Goal: Obtain resource: Download file/media

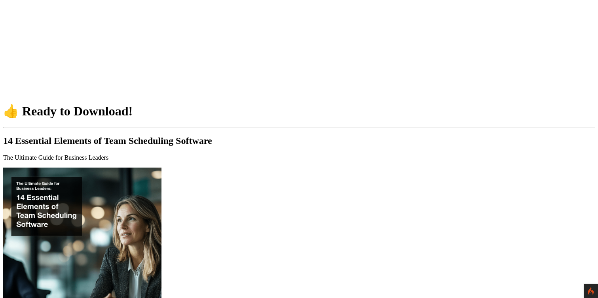
scroll to position [190, 0]
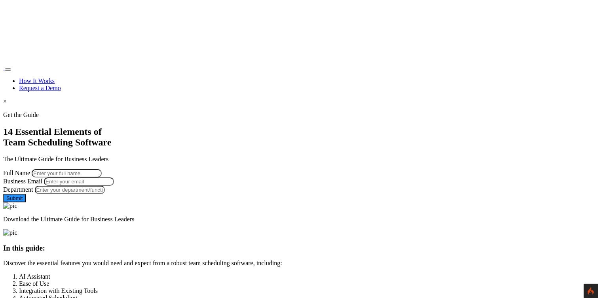
click at [102, 169] on input "Full Name" at bounding box center [67, 173] width 70 height 8
type input "[PERSON_NAME]"
click at [114, 186] on input "Business Email" at bounding box center [79, 182] width 70 height 8
type input "[PERSON_NAME][EMAIL_ADDRESS][PERSON_NAME][DOMAIN_NAME]"
click at [105, 194] on input "Department" at bounding box center [70, 190] width 70 height 8
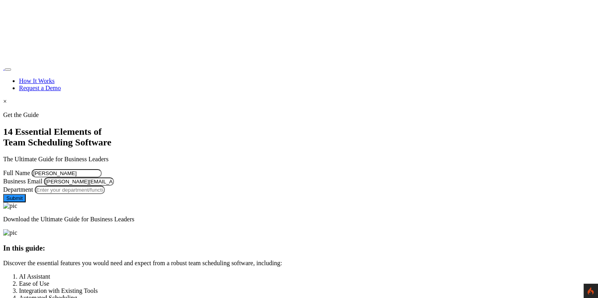
type input "Managment"
click at [26, 202] on button "Submit" at bounding box center [14, 198] width 23 height 8
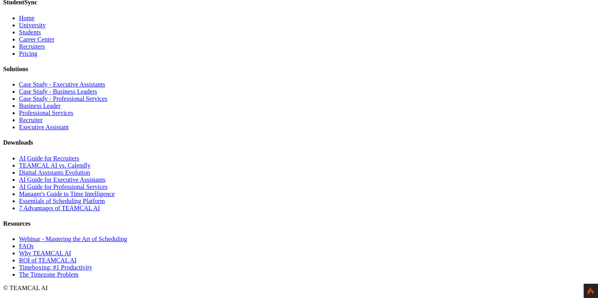
scroll to position [6647, 0]
type input "[PERSON_NAME]"
type input "[PERSON_NAME][EMAIL_ADDRESS][PERSON_NAME][DOMAIN_NAME]"
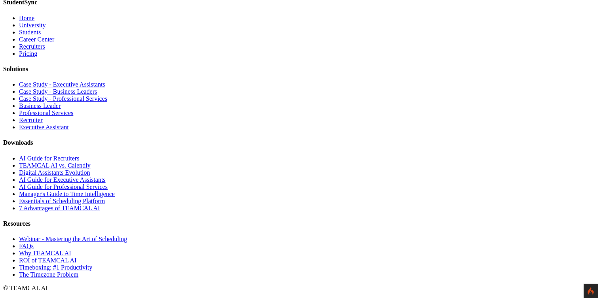
type input "Managment"
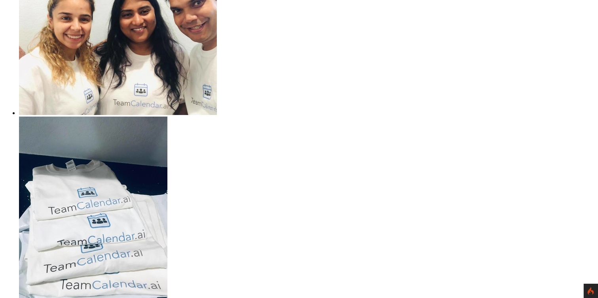
scroll to position [1106, 0]
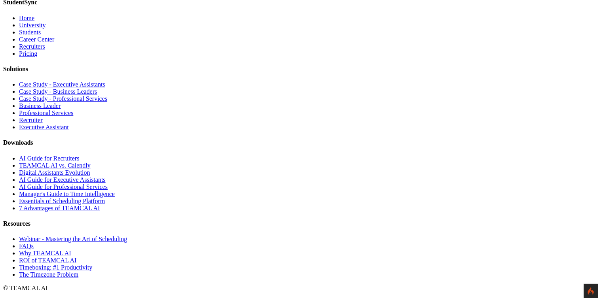
scroll to position [6608, 0]
type input "[PERSON_NAME]"
type input "[PERSON_NAME][EMAIL_ADDRESS][PERSON_NAME][DOMAIN_NAME]"
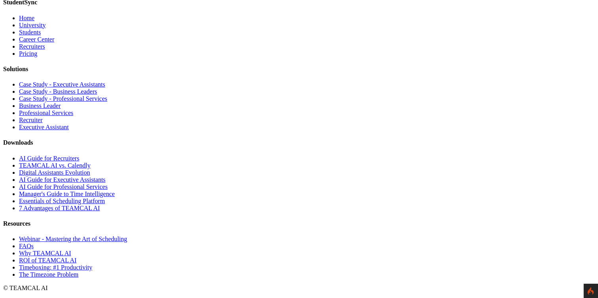
type input "Managment"
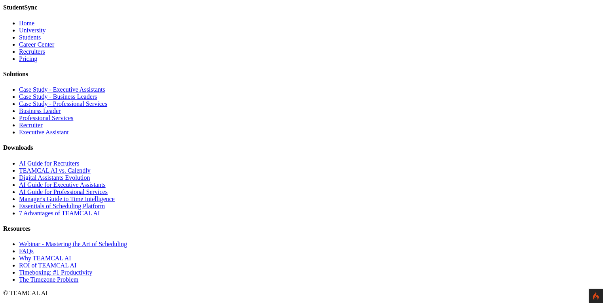
scroll to position [6694, 0]
type input "[PERSON_NAME]"
type input "[PERSON_NAME][EMAIL_ADDRESS][PERSON_NAME][DOMAIN_NAME]"
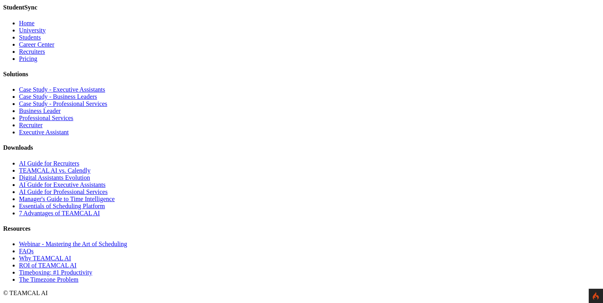
type input "Managment"
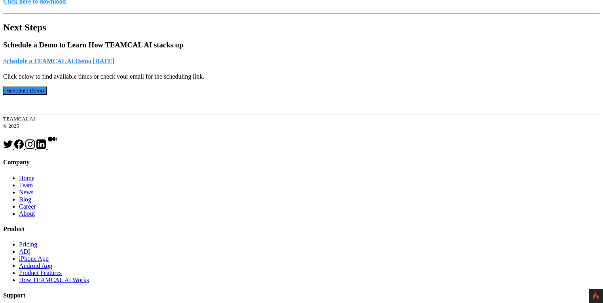
scroll to position [401, 0]
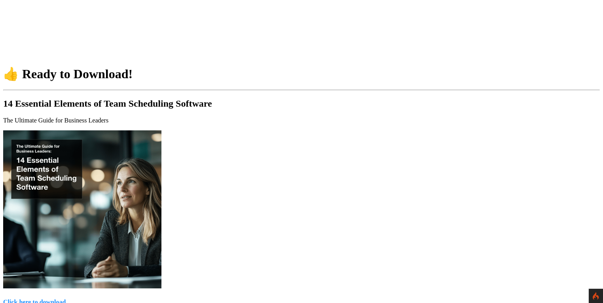
scroll to position [0, 0]
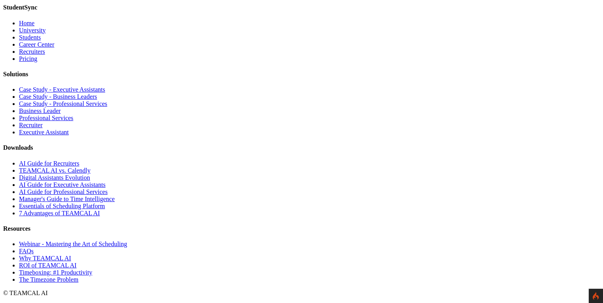
scroll to position [6916, 0]
click at [105, 210] on link "Essentials of Scheduling Platform" at bounding box center [62, 206] width 86 height 7
click at [79, 160] on link "AI Guide for Recruiters" at bounding box center [49, 163] width 60 height 7
click at [91, 167] on link "TEAMCAL AI vs. Calendly" at bounding box center [55, 170] width 72 height 7
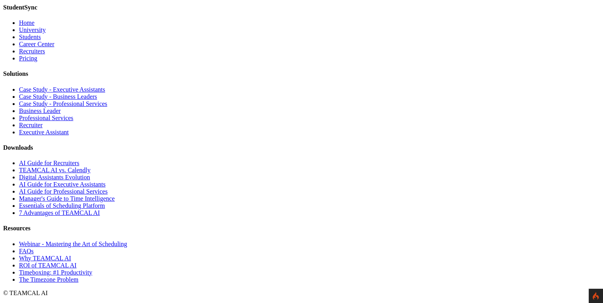
click at [90, 174] on link "Digital Assistants Evolution" at bounding box center [54, 177] width 71 height 7
click at [105, 210] on link "Essentials of Scheduling Platform" at bounding box center [62, 206] width 86 height 7
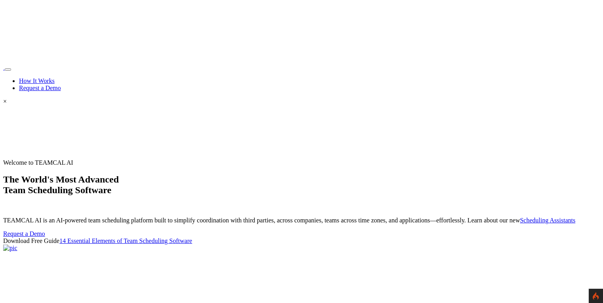
scroll to position [6916, 0]
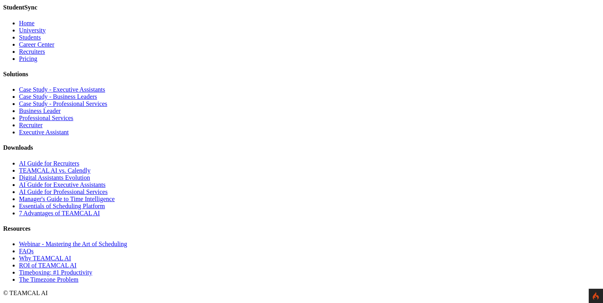
click at [105, 210] on link "Essentials of Scheduling Platform" at bounding box center [62, 206] width 86 height 7
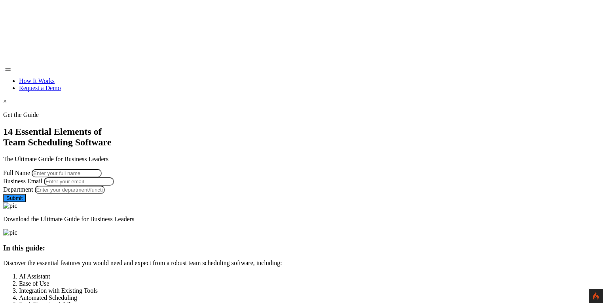
scroll to position [1587, 0]
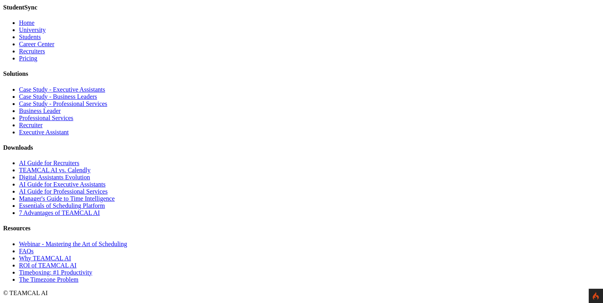
click at [79, 160] on link "AI Guide for Recruiters" at bounding box center [49, 163] width 60 height 7
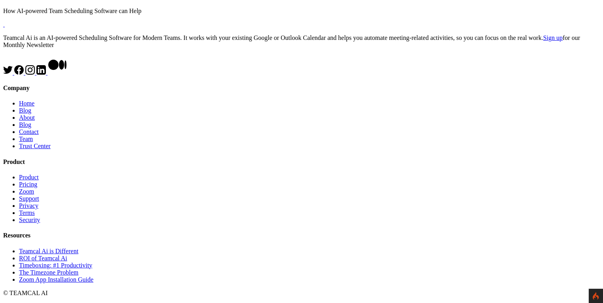
scroll to position [858, 0]
click at [34, 107] on link "Home" at bounding box center [26, 103] width 15 height 7
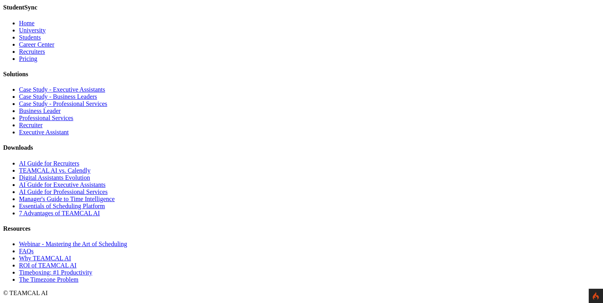
scroll to position [6904, 0]
click at [79, 166] on link "AI Guide for Recruiters" at bounding box center [49, 163] width 60 height 7
click at [91, 174] on link "TEAMCAL AI vs. Calendly" at bounding box center [55, 170] width 72 height 7
click at [79, 166] on link "AI Guide for Recruiters" at bounding box center [49, 163] width 60 height 7
click at [90, 181] on link "Digital Assistants Evolution" at bounding box center [54, 177] width 71 height 7
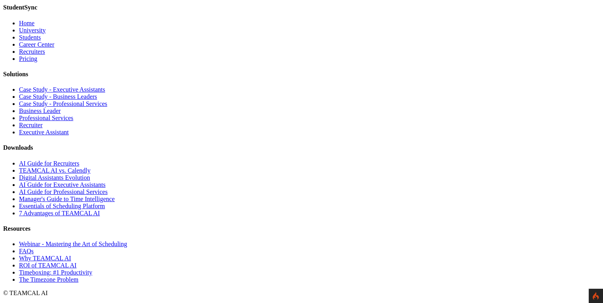
click at [79, 167] on link "AI Guide for Recruiters" at bounding box center [49, 163] width 60 height 7
click at [105, 210] on link "Essentials of Scheduling Platform" at bounding box center [62, 206] width 86 height 7
click at [79, 160] on link "AI Guide for Recruiters" at bounding box center [49, 163] width 60 height 7
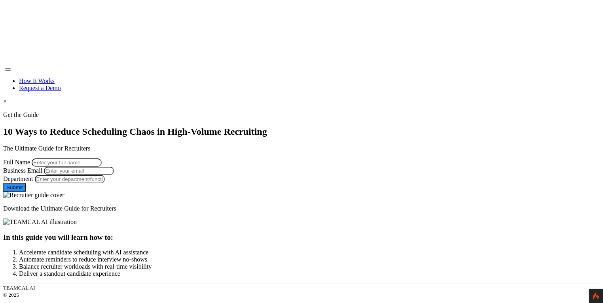
click at [102, 167] on input "Full Name" at bounding box center [67, 163] width 70 height 8
type input "[PERSON_NAME]"
click at [114, 175] on input "Business Email" at bounding box center [79, 171] width 70 height 8
type input "george.burin@comcast.net"
click at [105, 184] on input "Department" at bounding box center [70, 179] width 70 height 8
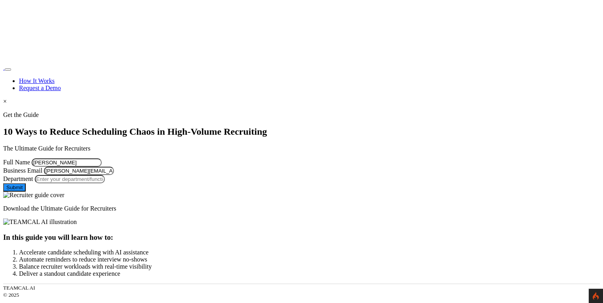
type input "Managment"
click at [26, 192] on button "Submit" at bounding box center [14, 188] width 23 height 8
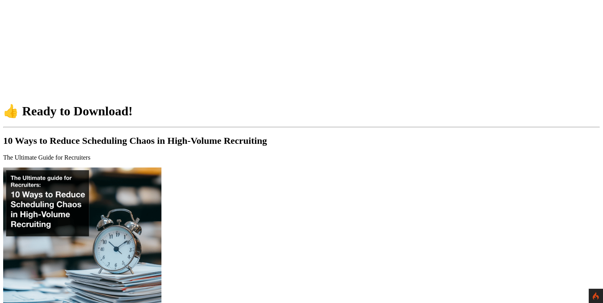
scroll to position [114, 0]
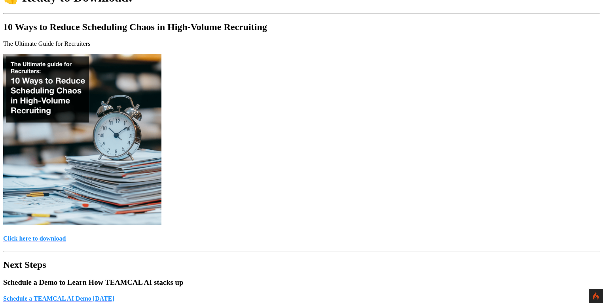
click at [284, 235] on h4 "Click here to download" at bounding box center [301, 238] width 596 height 7
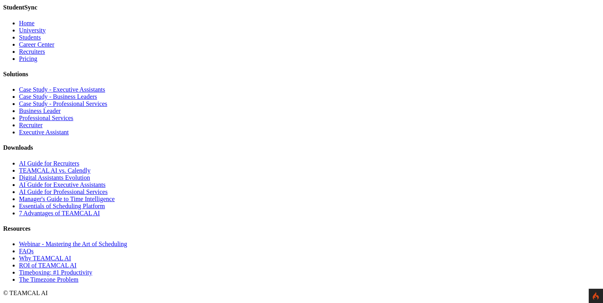
scroll to position [6916, 0]
click at [91, 167] on link "TEAMCAL AI vs. Calendly" at bounding box center [55, 170] width 72 height 7
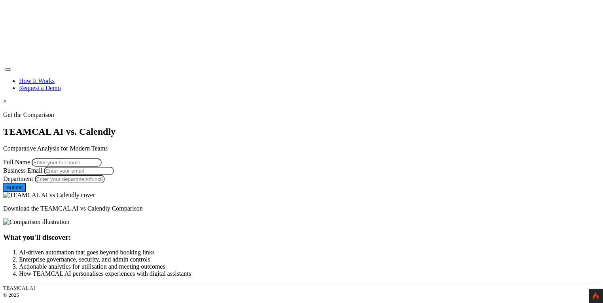
click at [102, 159] on input "Full Name" at bounding box center [67, 163] width 70 height 8
type input "[PERSON_NAME]"
click at [114, 167] on input "Business Email" at bounding box center [79, 171] width 70 height 8
type input "[PERSON_NAME][EMAIL_ADDRESS][PERSON_NAME][DOMAIN_NAME]"
click at [105, 184] on input "Department" at bounding box center [70, 179] width 70 height 8
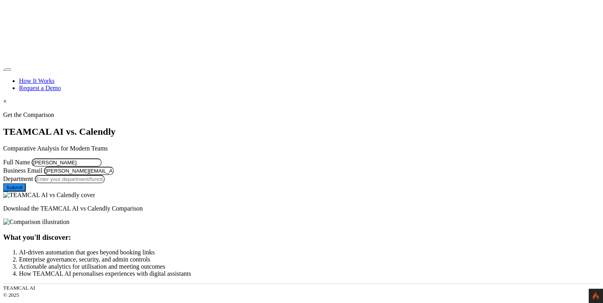
type input "Managment"
click at [26, 192] on button "Submit" at bounding box center [14, 188] width 23 height 8
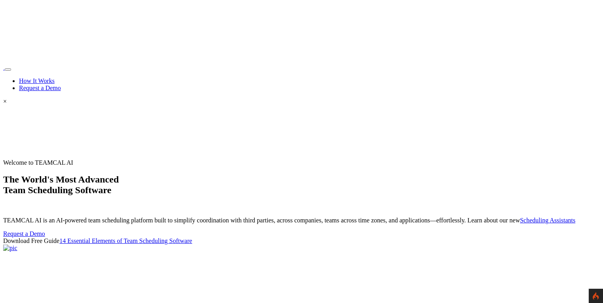
scroll to position [6916, 0]
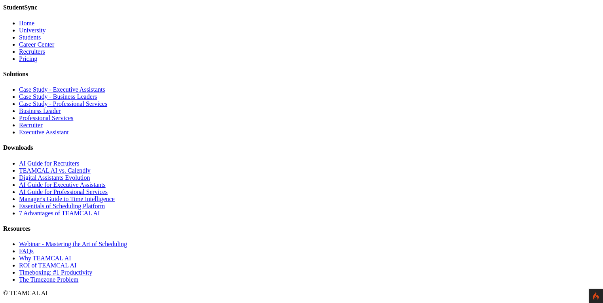
click at [90, 176] on link "Digital Assistants Evolution" at bounding box center [54, 177] width 71 height 7
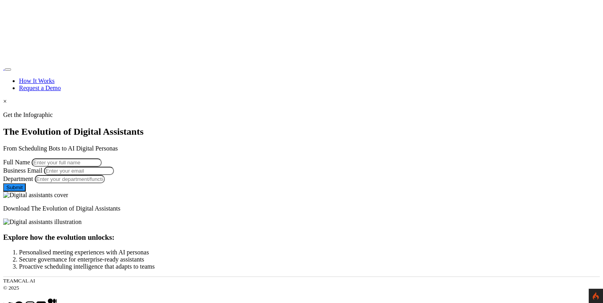
drag, startPoint x: 153, startPoint y: 153, endPoint x: 157, endPoint y: 155, distance: 4.5
click at [102, 159] on input "Full Name" at bounding box center [67, 163] width 70 height 8
type input "[PERSON_NAME]"
click at [114, 175] on input "Business Email" at bounding box center [79, 171] width 70 height 8
type input "george.burin@comcast.net"
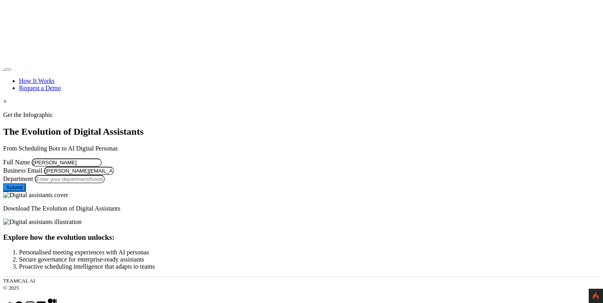
click at [105, 184] on input "Department" at bounding box center [70, 179] width 70 height 8
type input "Managment"
click at [26, 192] on button "Submit" at bounding box center [14, 188] width 23 height 8
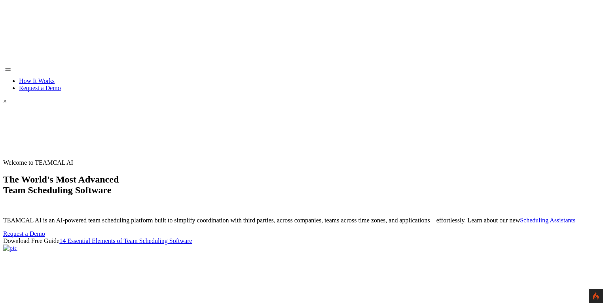
scroll to position [6916, 0]
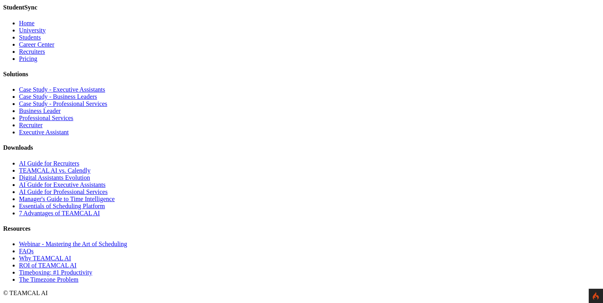
click at [106, 188] on link "AI Guide for Executive Assistants" at bounding box center [62, 185] width 87 height 7
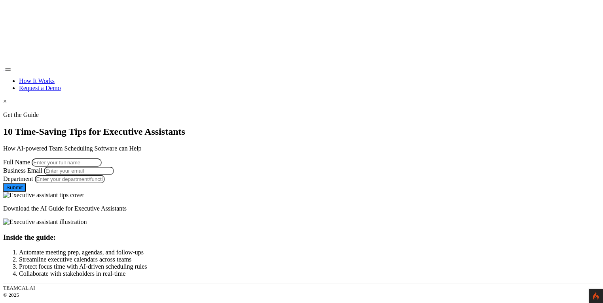
click at [146, 159] on form "Full Name Business Email Department Leave this form field blank Submit" at bounding box center [301, 175] width 596 height 33
click at [102, 159] on input "Full Name" at bounding box center [67, 163] width 70 height 8
type input "[PERSON_NAME]"
click at [114, 175] on input "Business Email" at bounding box center [79, 171] width 70 height 8
type input "[PERSON_NAME][EMAIL_ADDRESS][PERSON_NAME][DOMAIN_NAME]"
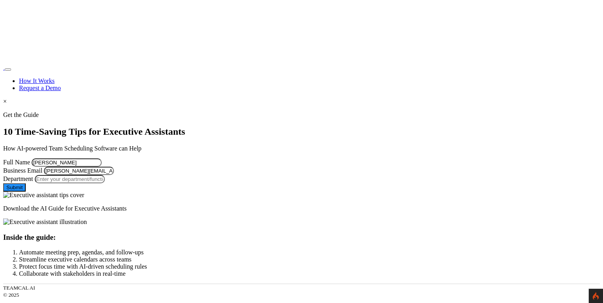
click at [105, 184] on input "Department" at bounding box center [70, 179] width 70 height 8
type input "Managment"
click at [26, 192] on button "Submit" at bounding box center [14, 188] width 23 height 8
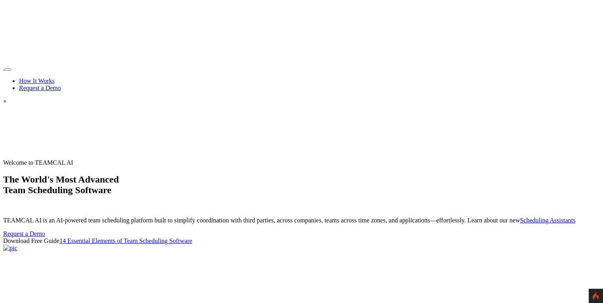
scroll to position [6916, 0]
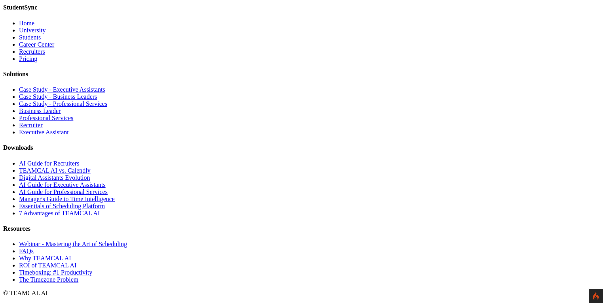
click at [108, 195] on link "AI Guide for Professional Services" at bounding box center [63, 192] width 89 height 7
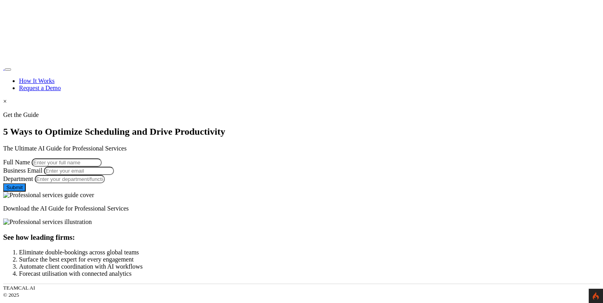
click at [102, 167] on input "Full Name" at bounding box center [67, 163] width 70 height 8
type input "George Burin"
click at [114, 175] on input "Business Email" at bounding box center [79, 171] width 70 height 8
type input "george.burin@comcast.net"
click at [105, 184] on input "Department" at bounding box center [70, 179] width 70 height 8
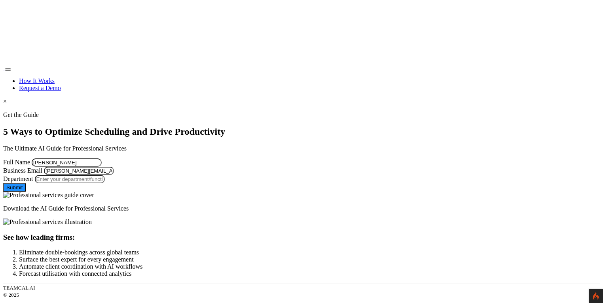
type input "Managment"
click at [26, 192] on button "Submit" at bounding box center [14, 188] width 23 height 8
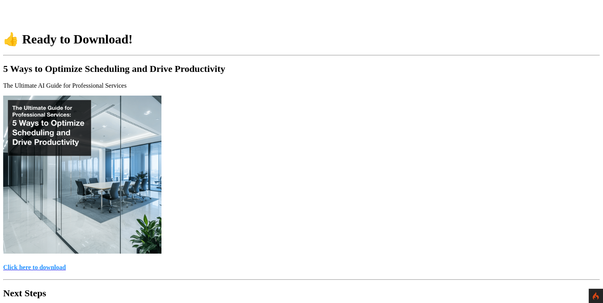
scroll to position [76, 0]
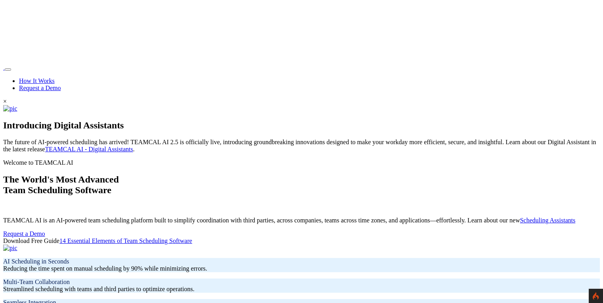
scroll to position [6916, 0]
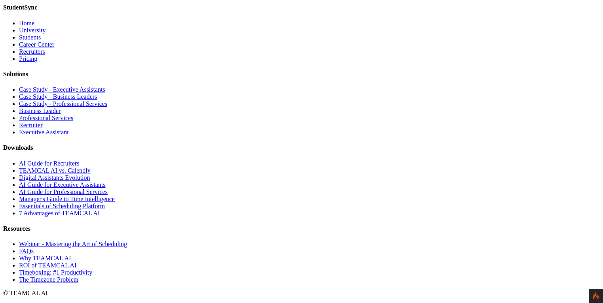
click at [115, 202] on link "Manager's Guide to Time Intelligence" at bounding box center [67, 199] width 96 height 7
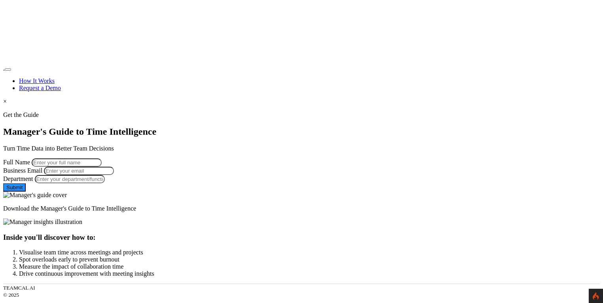
click at [102, 159] on input "Full Name" at bounding box center [67, 163] width 70 height 8
type input "[PERSON_NAME]"
click at [114, 175] on input "Business Email" at bounding box center [79, 171] width 70 height 8
type input "george.burin@comcast.net"
click at [105, 184] on input "Department" at bounding box center [70, 179] width 70 height 8
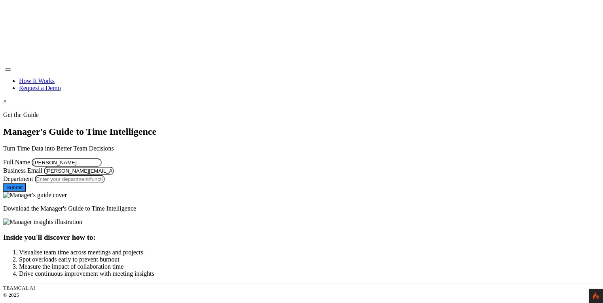
type input "Managment"
click at [26, 192] on button "Submit" at bounding box center [14, 188] width 23 height 8
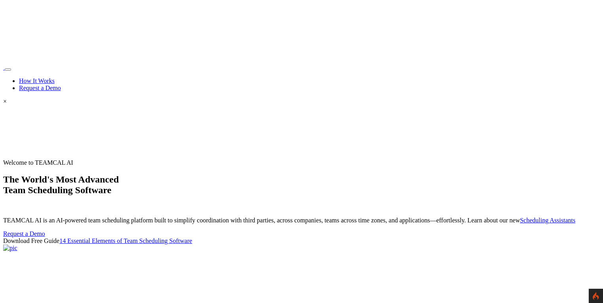
scroll to position [6916, 0]
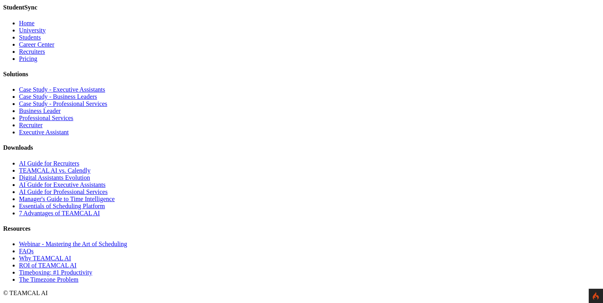
click at [105, 210] on link "Essentials of Scheduling Platform" at bounding box center [62, 206] width 86 height 7
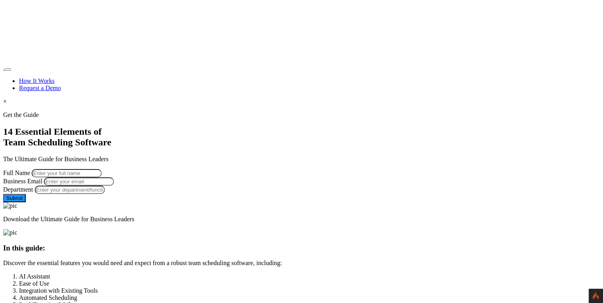
click at [102, 169] on input "Full Name" at bounding box center [67, 173] width 70 height 8
type input "[PERSON_NAME]"
click at [114, 183] on input "Business Email" at bounding box center [79, 182] width 70 height 8
type input "george.burin@comcast.net"
click at [105, 194] on input "Department" at bounding box center [70, 190] width 70 height 8
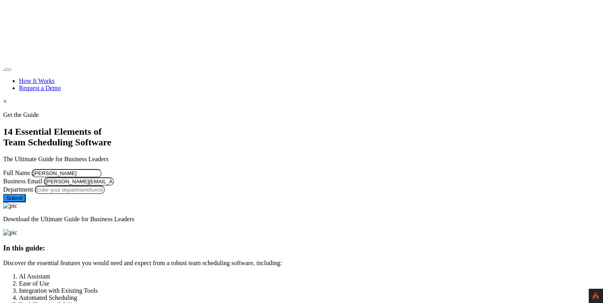
type input "Managment"
click at [26, 202] on button "Submit" at bounding box center [14, 198] width 23 height 8
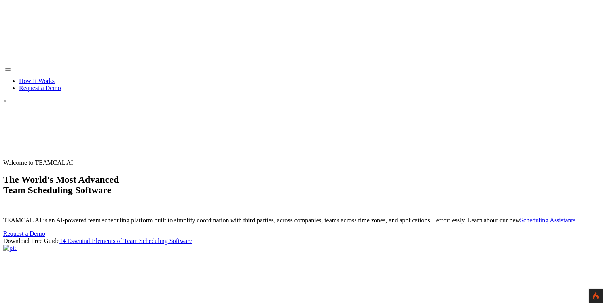
scroll to position [6916, 0]
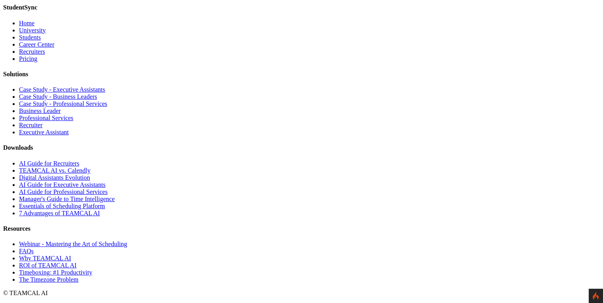
click at [100, 217] on link "7 Advantages of TEAMCAL AI" at bounding box center [59, 213] width 81 height 7
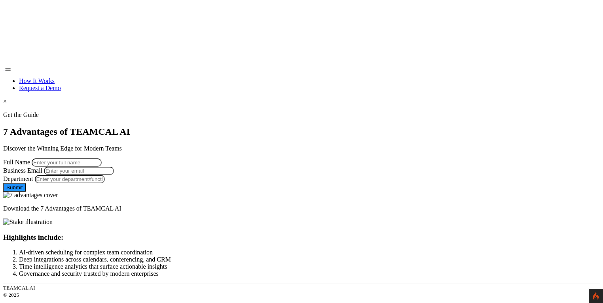
click at [102, 159] on input "Full Name" at bounding box center [67, 163] width 70 height 8
type input "George Burin"
click at [114, 175] on input "Business Email" at bounding box center [79, 171] width 70 height 8
type input "george.burin@comcast.net"
click at [105, 184] on input "Department" at bounding box center [70, 179] width 70 height 8
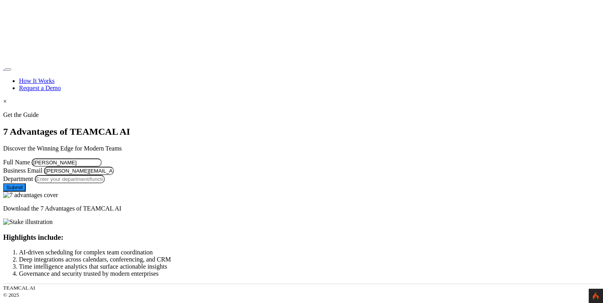
type input "Managment"
click at [26, 192] on button "Submit" at bounding box center [14, 188] width 23 height 8
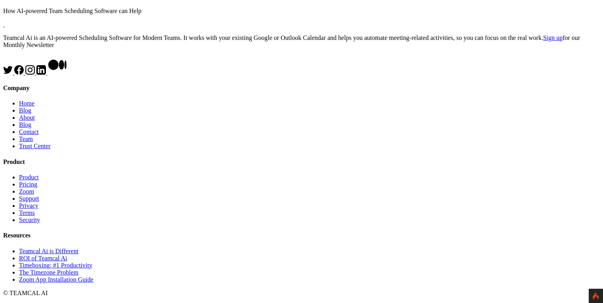
scroll to position [645, 0]
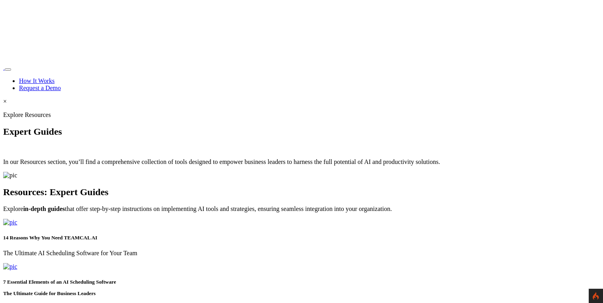
scroll to position [645, 0]
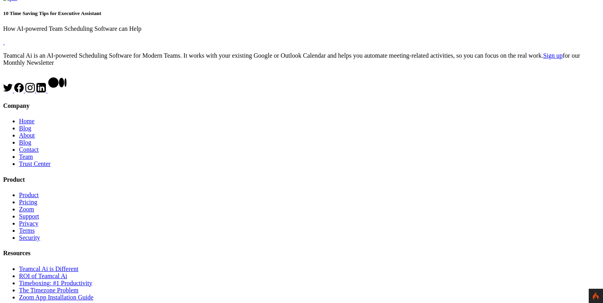
scroll to position [479, 0]
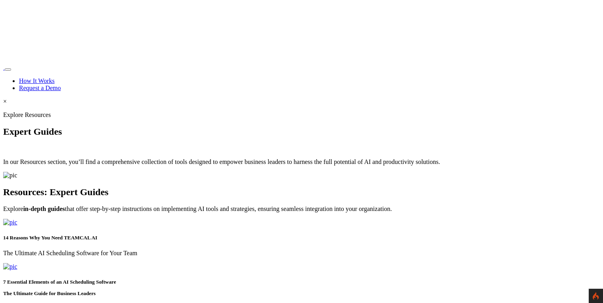
scroll to position [472, 0]
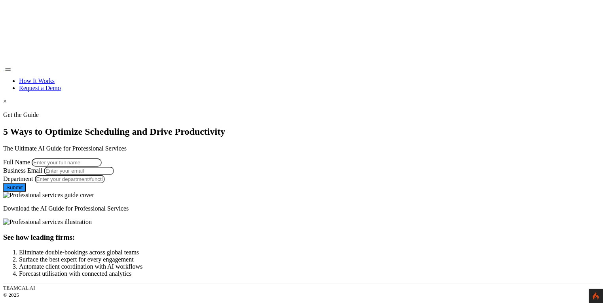
click at [102, 167] on input "Full Name" at bounding box center [67, 163] width 70 height 8
type input "George Burin"
click at [114, 175] on input "Business Email" at bounding box center [79, 171] width 70 height 8
type input "george.burin@comcast.net"
click at [105, 184] on input "Department" at bounding box center [70, 179] width 70 height 8
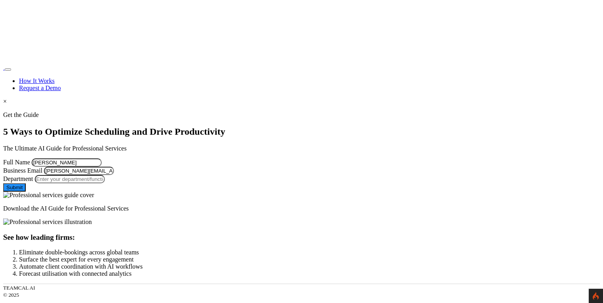
type input "Managment"
click at [26, 192] on button "Submit" at bounding box center [14, 188] width 23 height 8
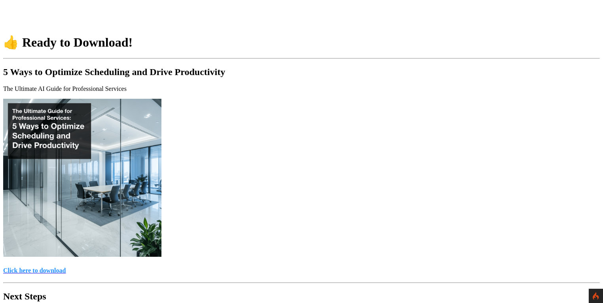
scroll to position [152, 0]
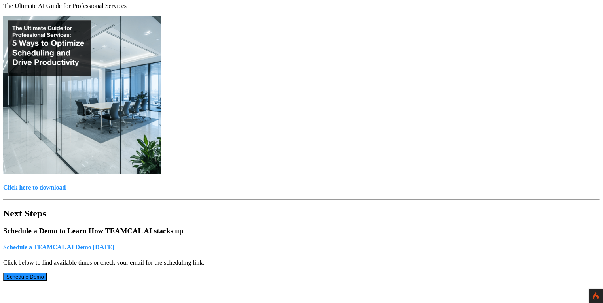
click at [285, 184] on h4 "Click here to download" at bounding box center [301, 187] width 596 height 7
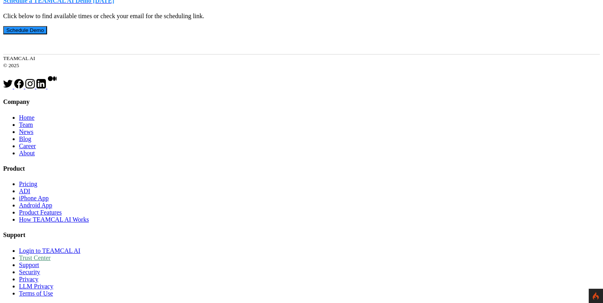
scroll to position [401, 0]
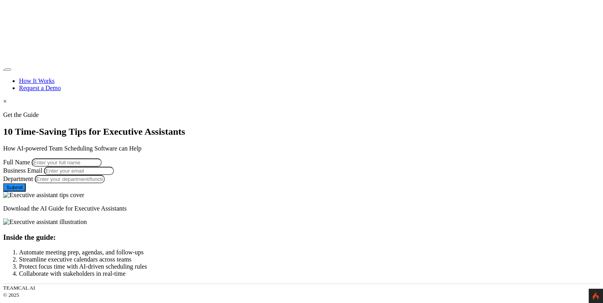
click at [102, 159] on input "Full Name" at bounding box center [67, 163] width 70 height 8
type input "George Burin"
click at [114, 175] on input "Business Email" at bounding box center [79, 171] width 70 height 8
type input "george.burin@comcast.net"
click at [105, 184] on input "Department" at bounding box center [70, 179] width 70 height 8
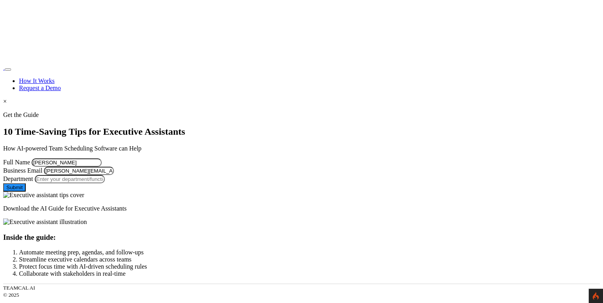
type input "Managment"
click at [26, 192] on button "Submit" at bounding box center [14, 188] width 23 height 8
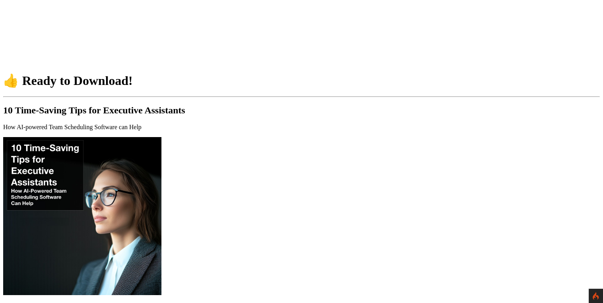
scroll to position [76, 0]
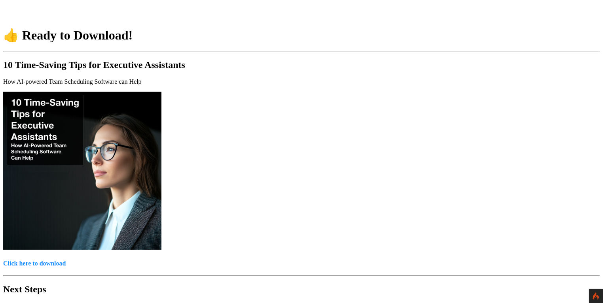
click at [271, 260] on h4 "Click here to download" at bounding box center [301, 263] width 596 height 7
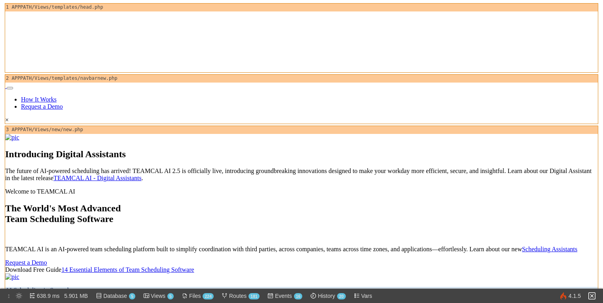
click at [596, 299] on img at bounding box center [591, 295] width 9 height 9
